Goal: Task Accomplishment & Management: Manage account settings

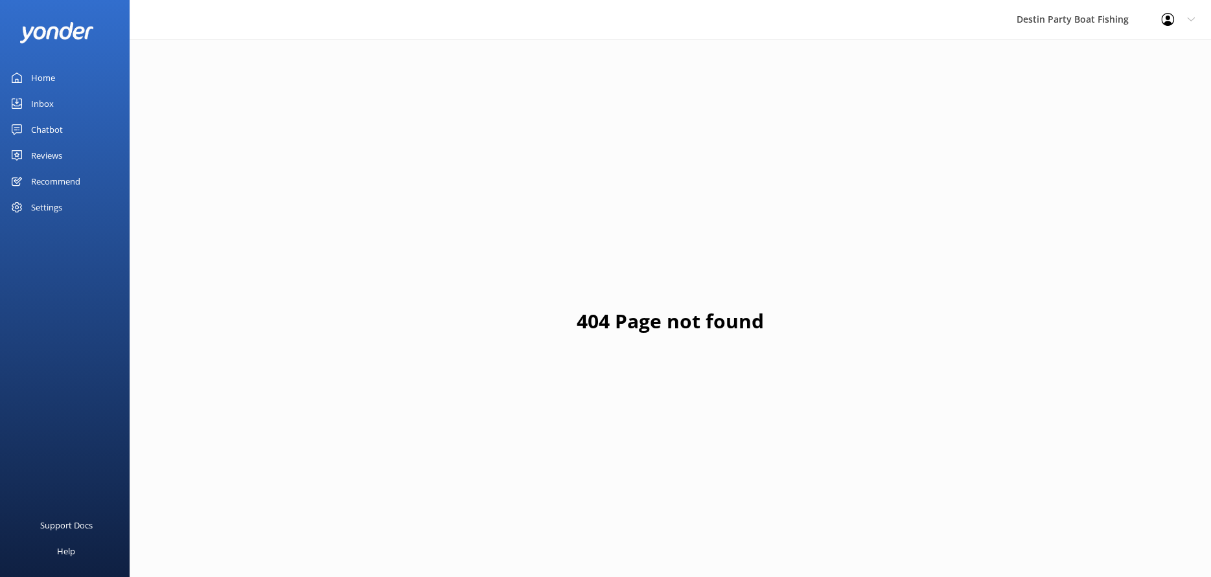
click at [63, 75] on link "Home" at bounding box center [65, 78] width 130 height 26
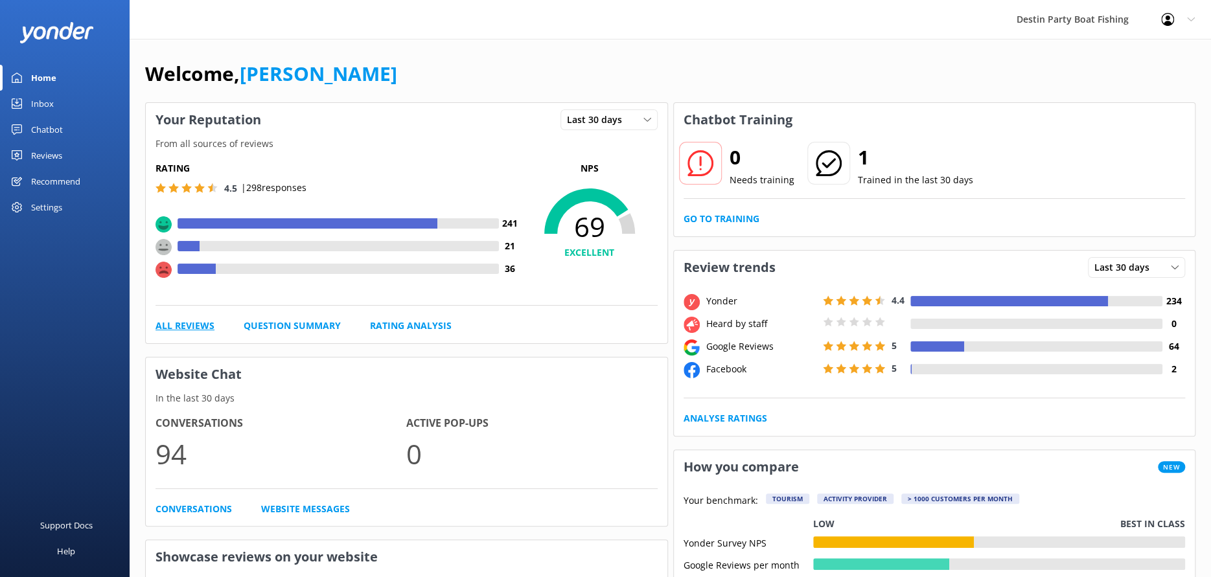
click at [200, 325] on link "All Reviews" at bounding box center [184, 326] width 59 height 14
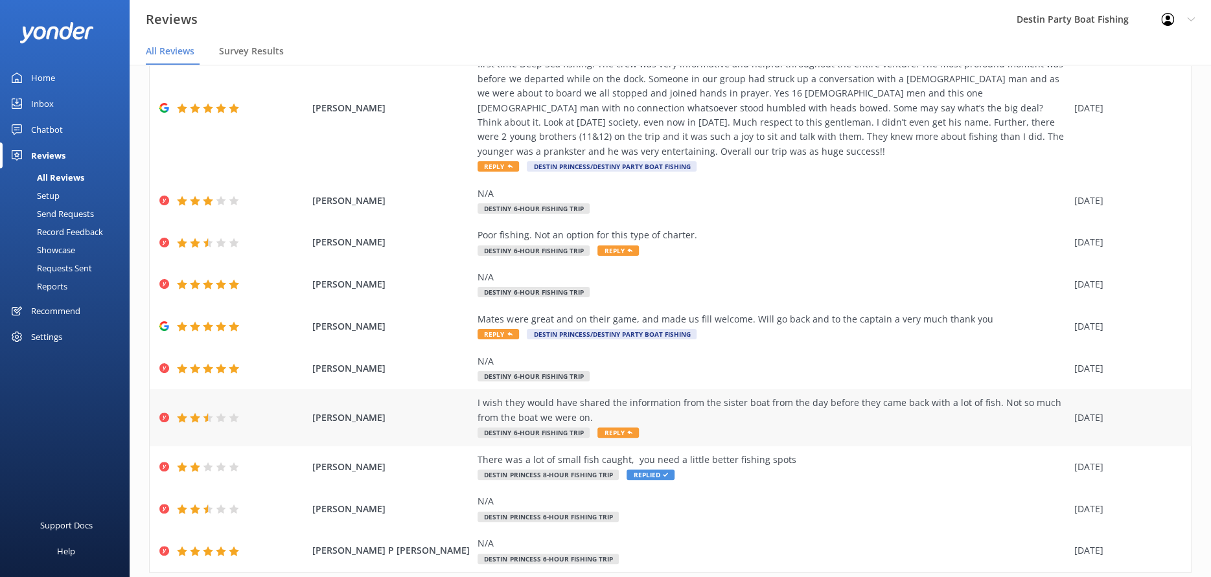
scroll to position [144, 0]
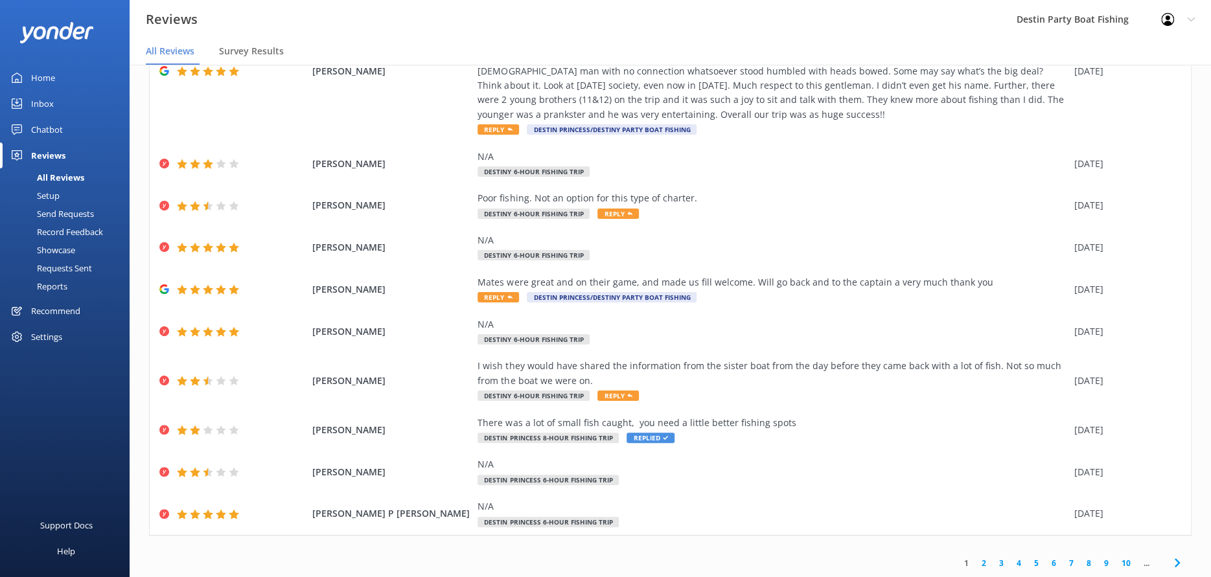
click at [975, 559] on link "2" at bounding box center [983, 563] width 17 height 12
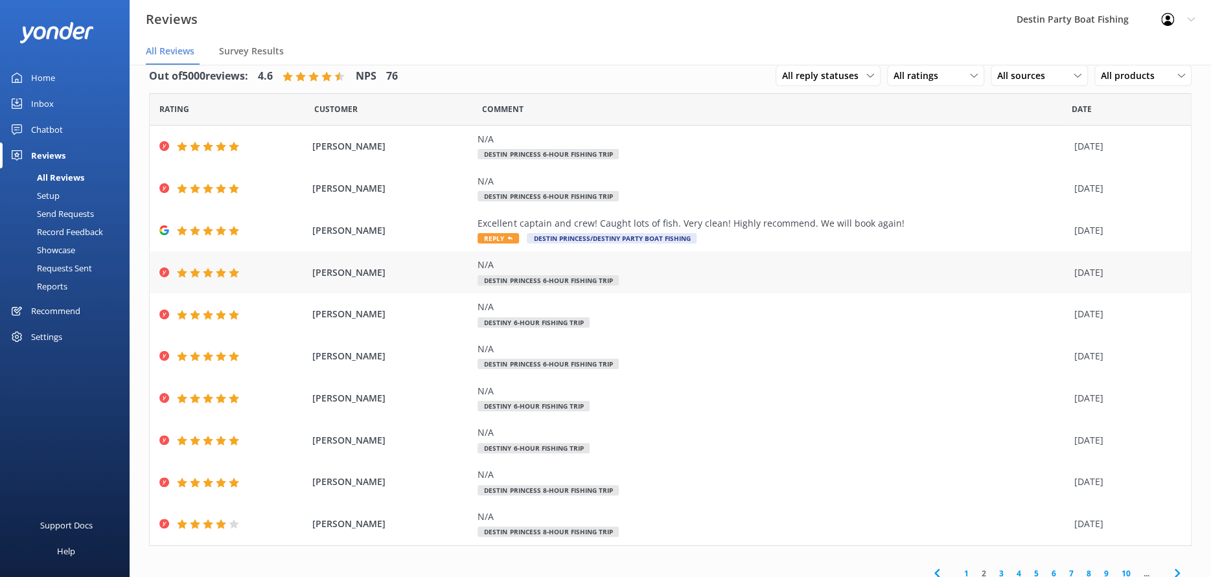
scroll to position [29, 0]
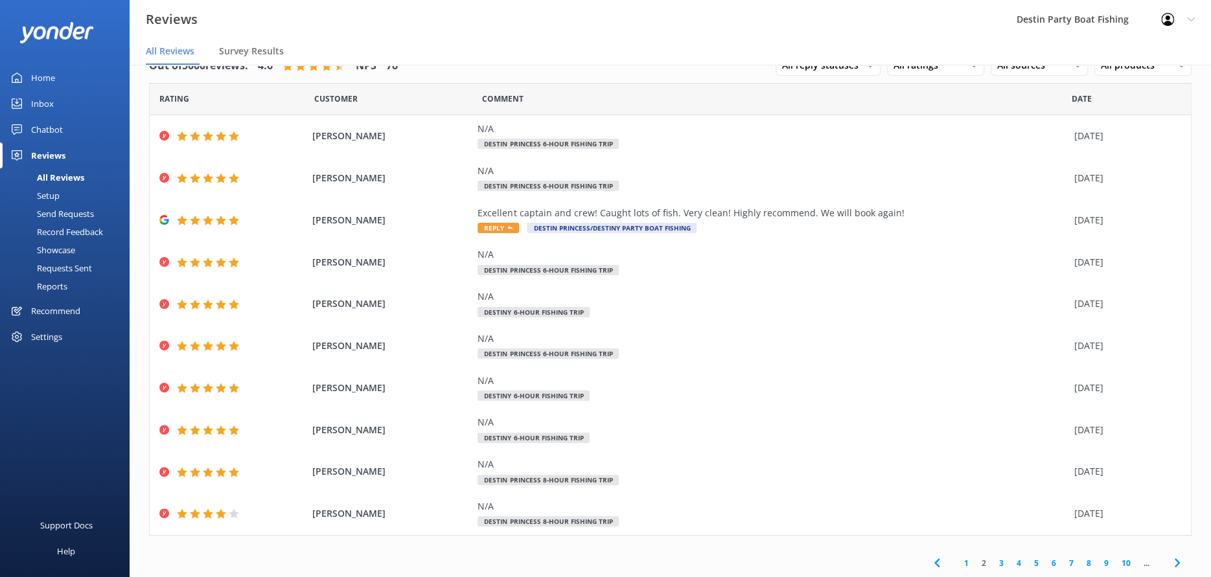
click at [993, 562] on link "3" at bounding box center [1001, 563] width 17 height 12
